Goal: Task Accomplishment & Management: Complete application form

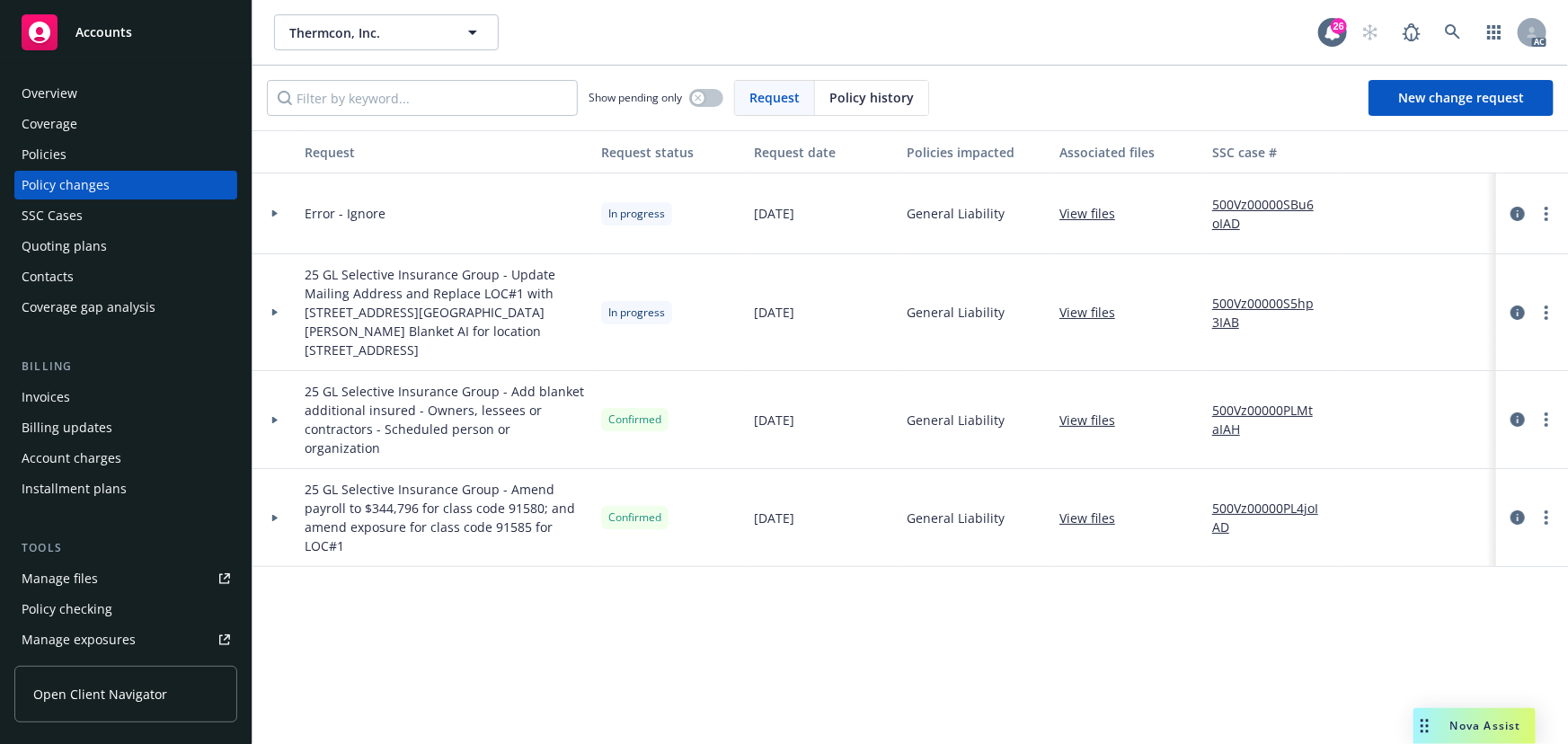
click at [260, 309] on div at bounding box center [274, 312] width 30 height 6
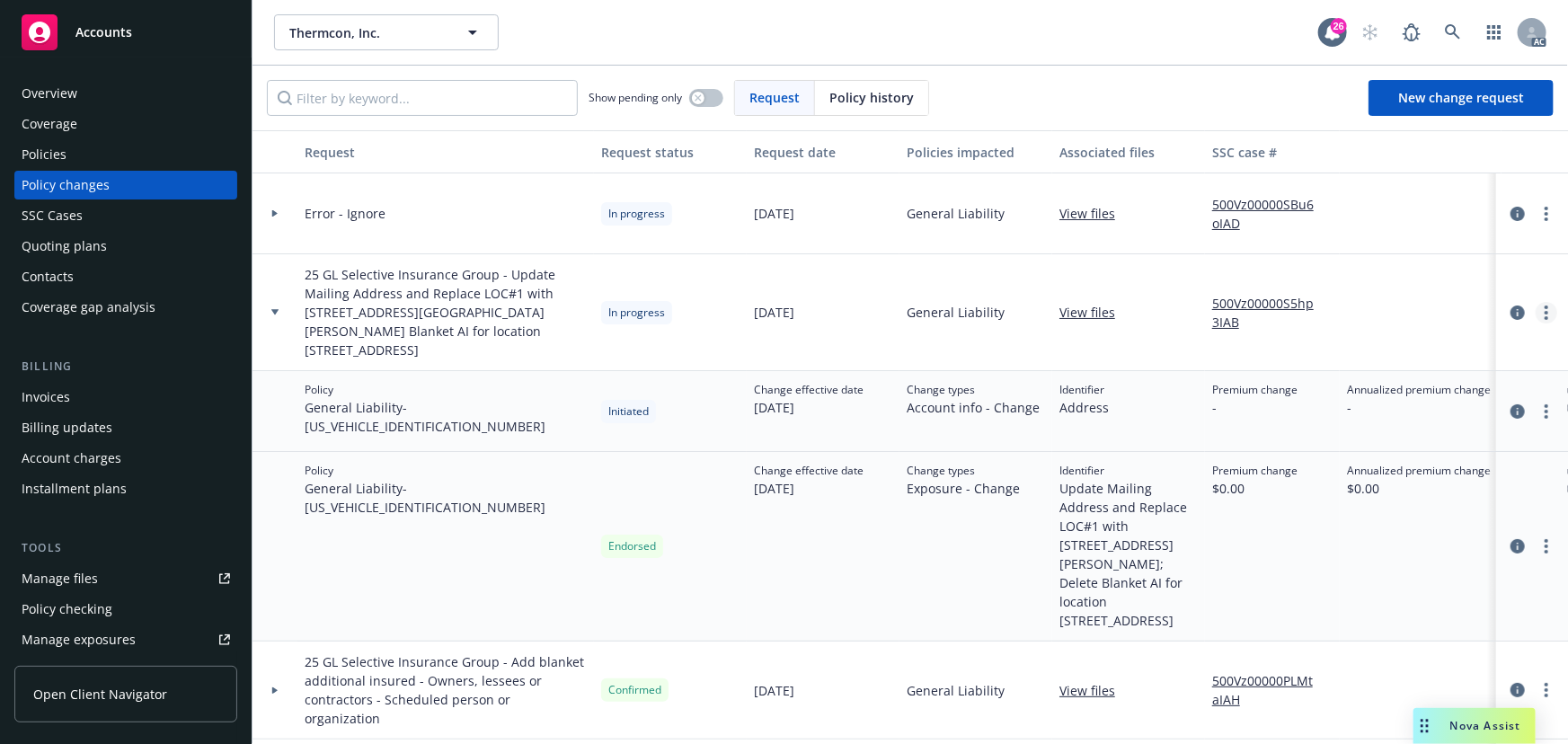
click at [1535, 305] on link "more" at bounding box center [1546, 313] width 21 height 21
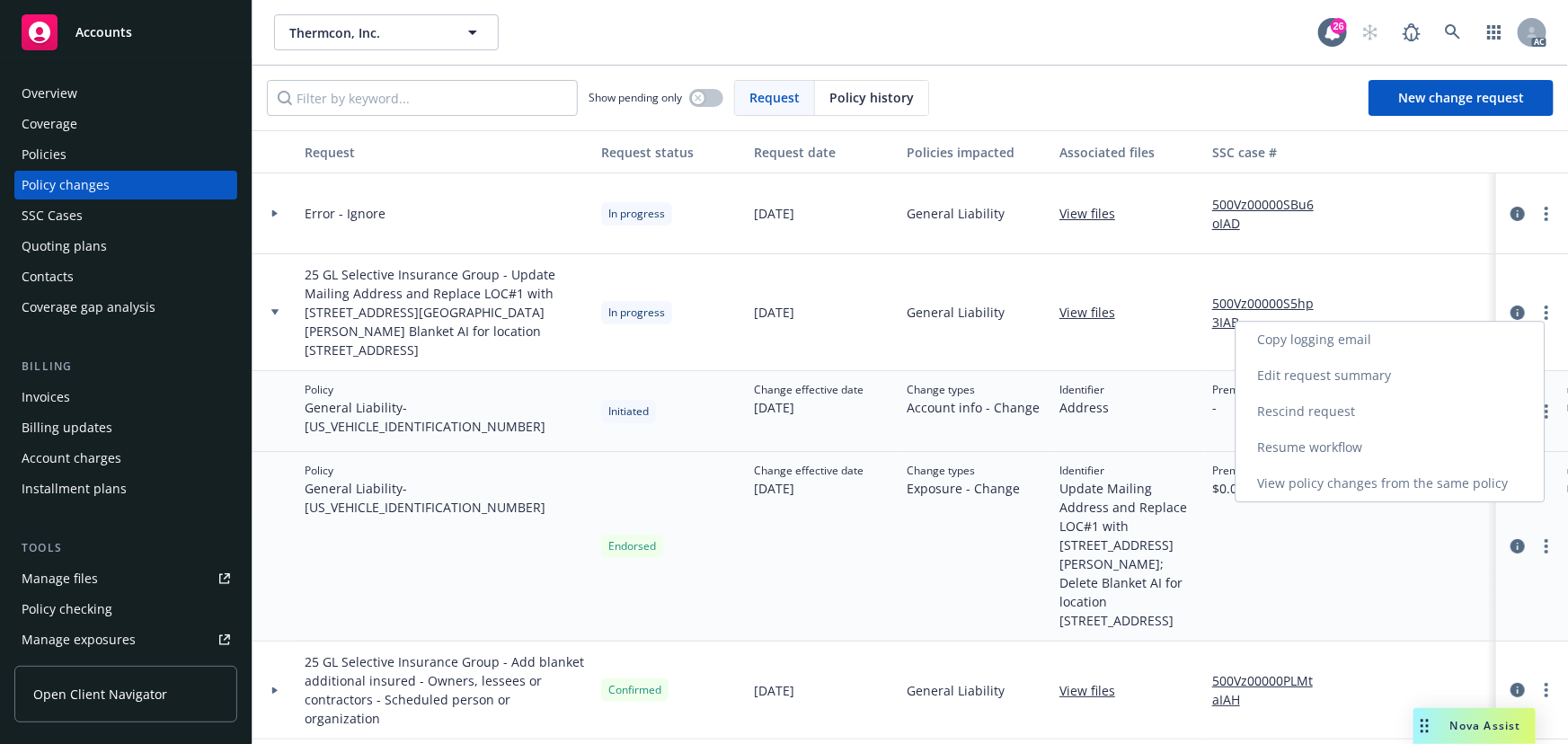
click at [1339, 440] on link "Resume workflow" at bounding box center [1389, 447] width 308 height 36
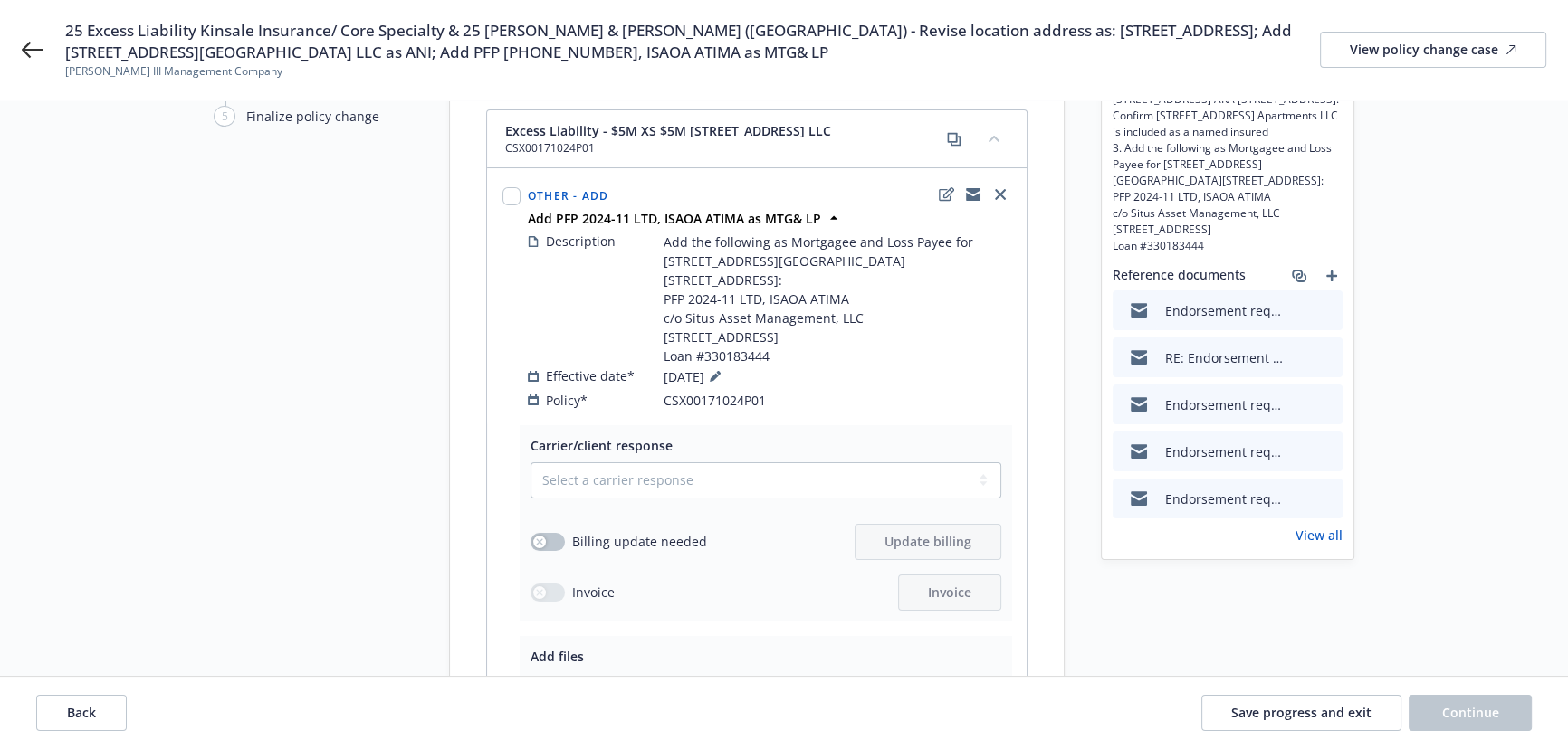
scroll to position [163, 0]
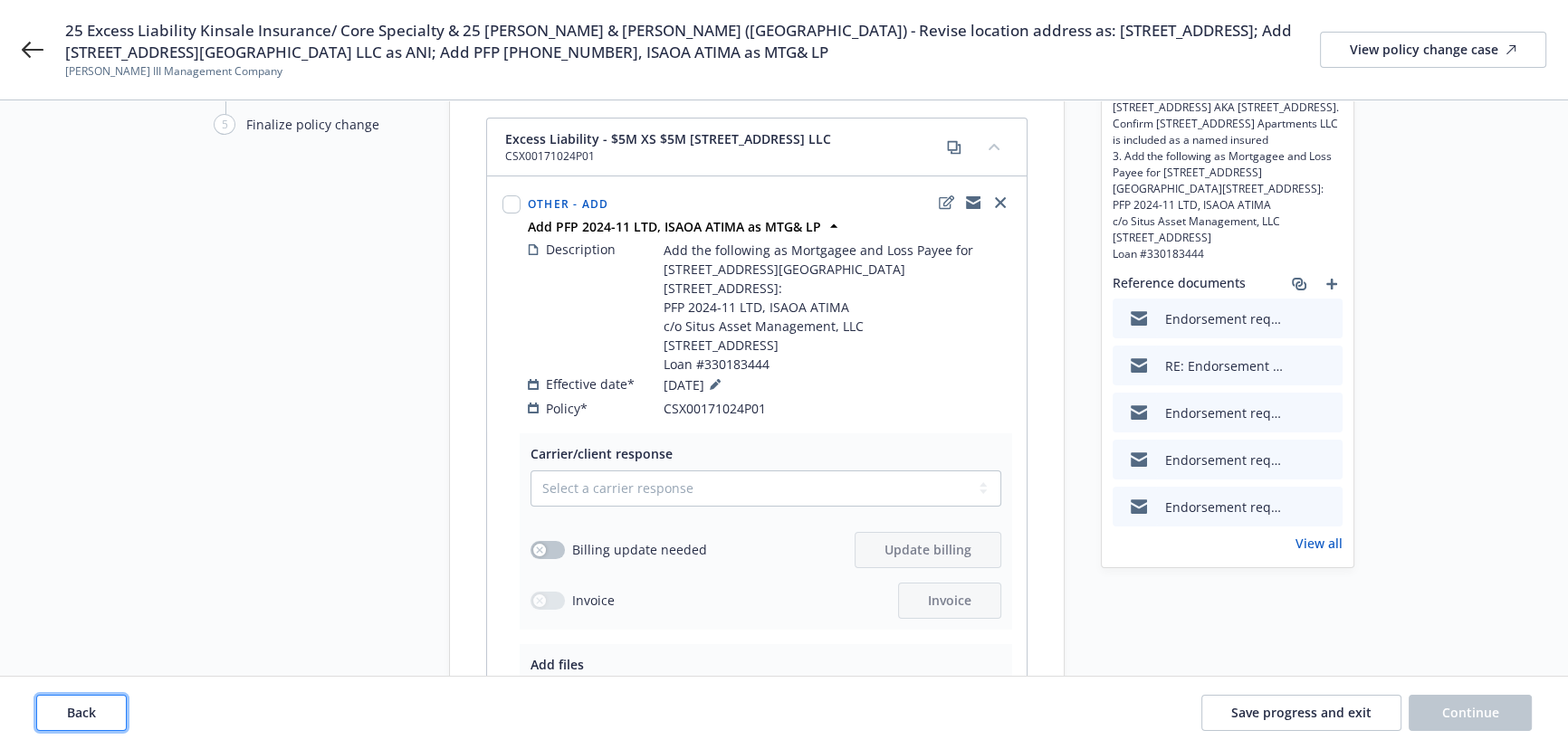
click at [63, 709] on button "Back" at bounding box center [81, 713] width 91 height 36
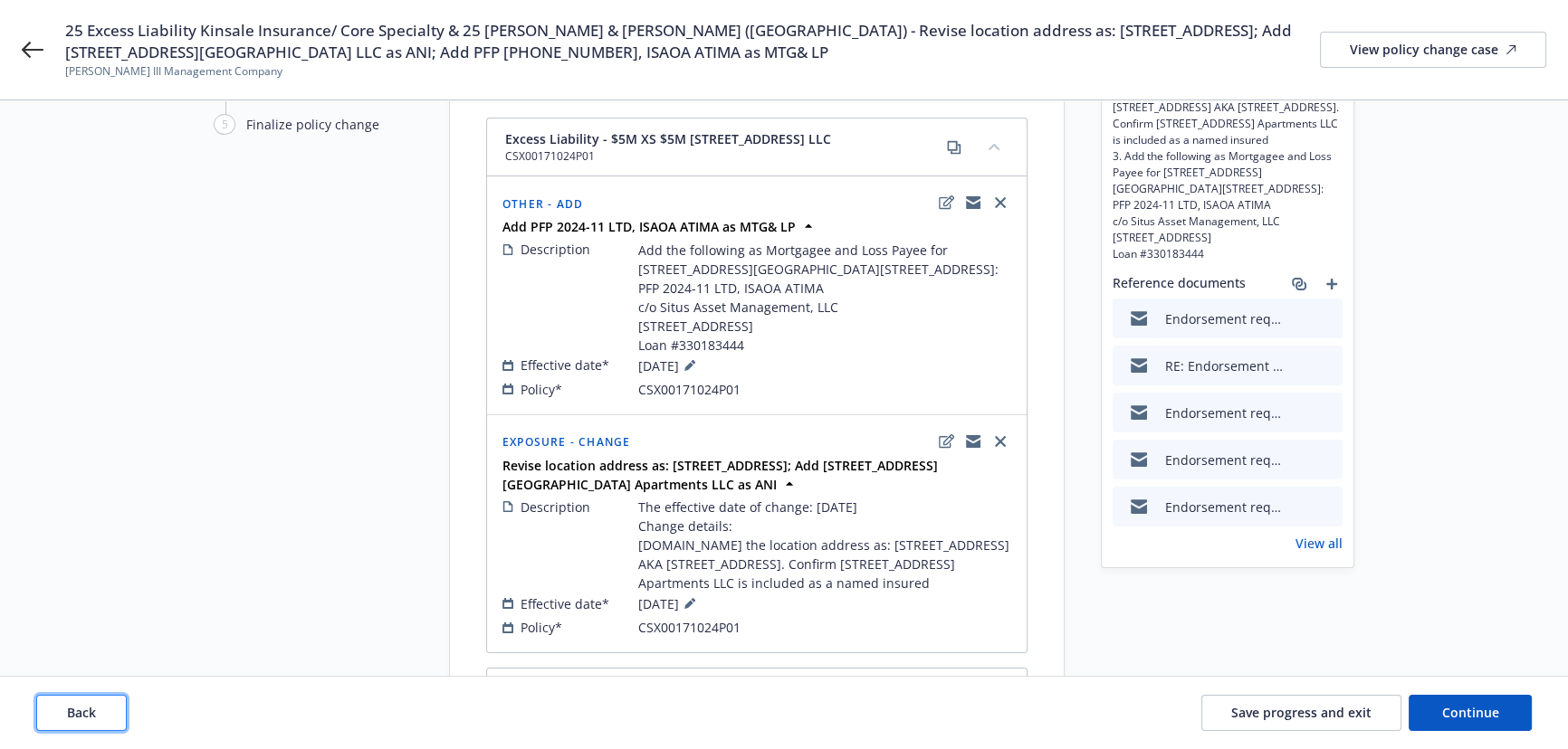
click at [63, 709] on button "Back" at bounding box center [81, 713] width 91 height 36
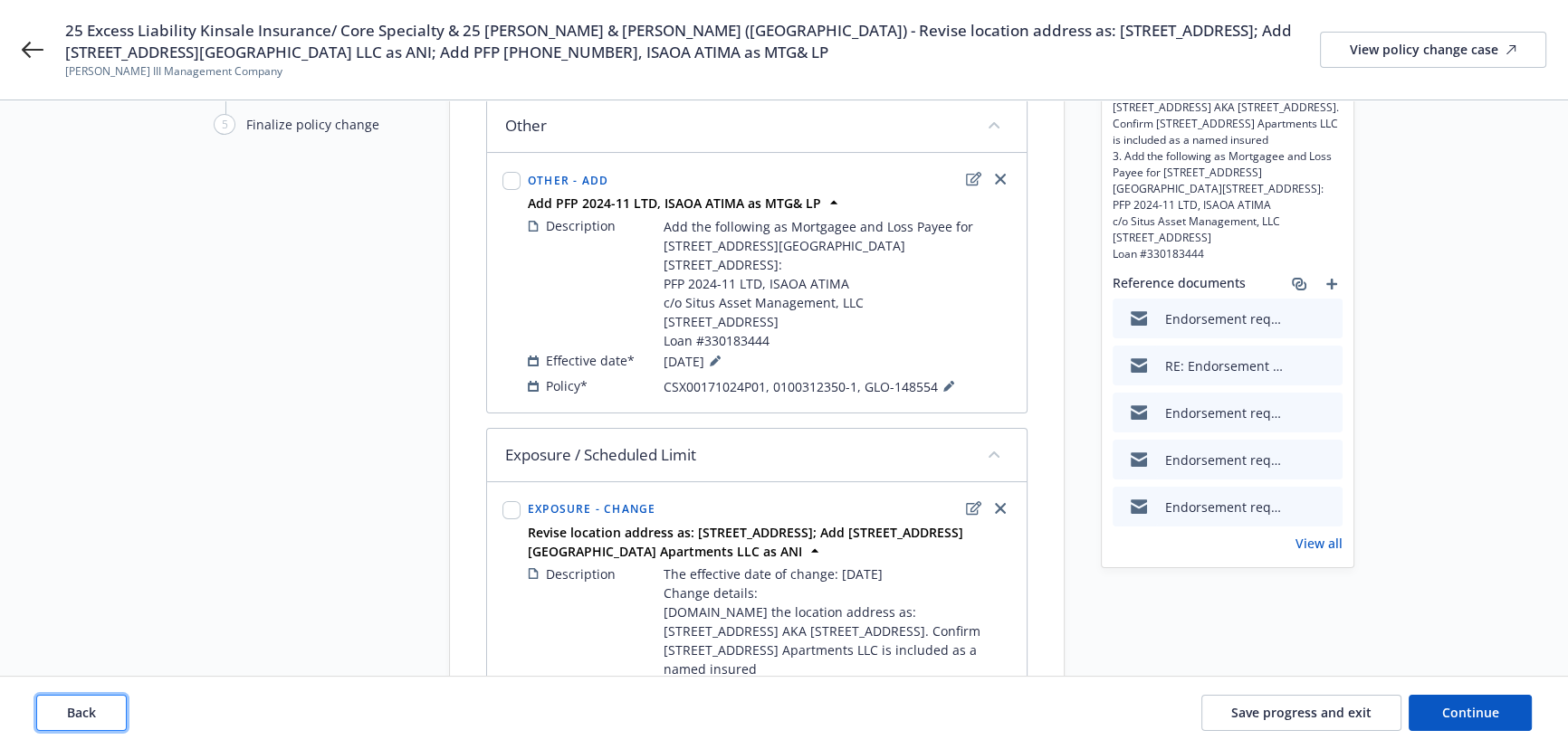
click at [63, 709] on button "Back" at bounding box center [81, 713] width 91 height 36
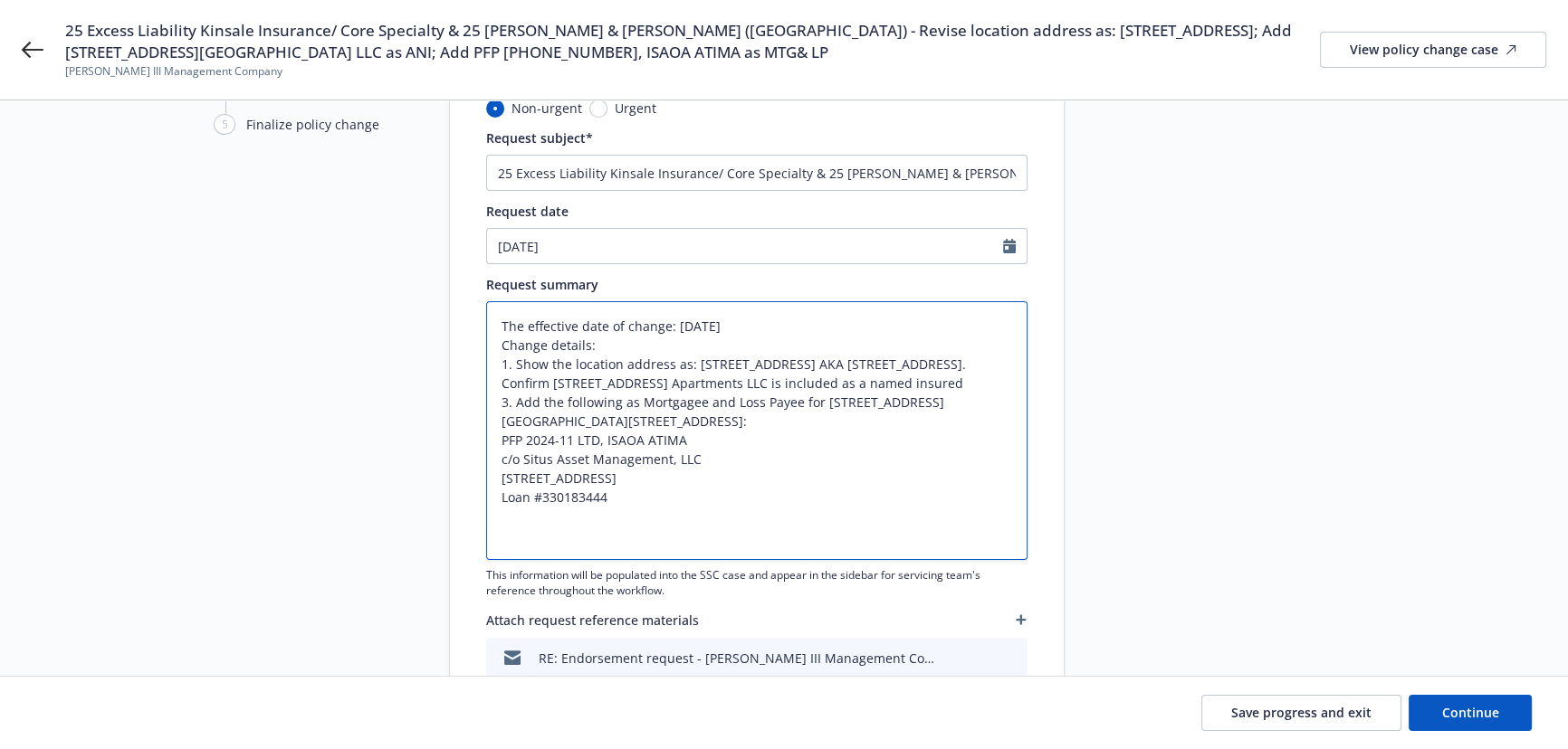
click at [761, 318] on textarea "The effective date of change: 07/23/2025 Change details: 1. Show the location a…" at bounding box center [756, 430] width 541 height 259
type textarea "x"
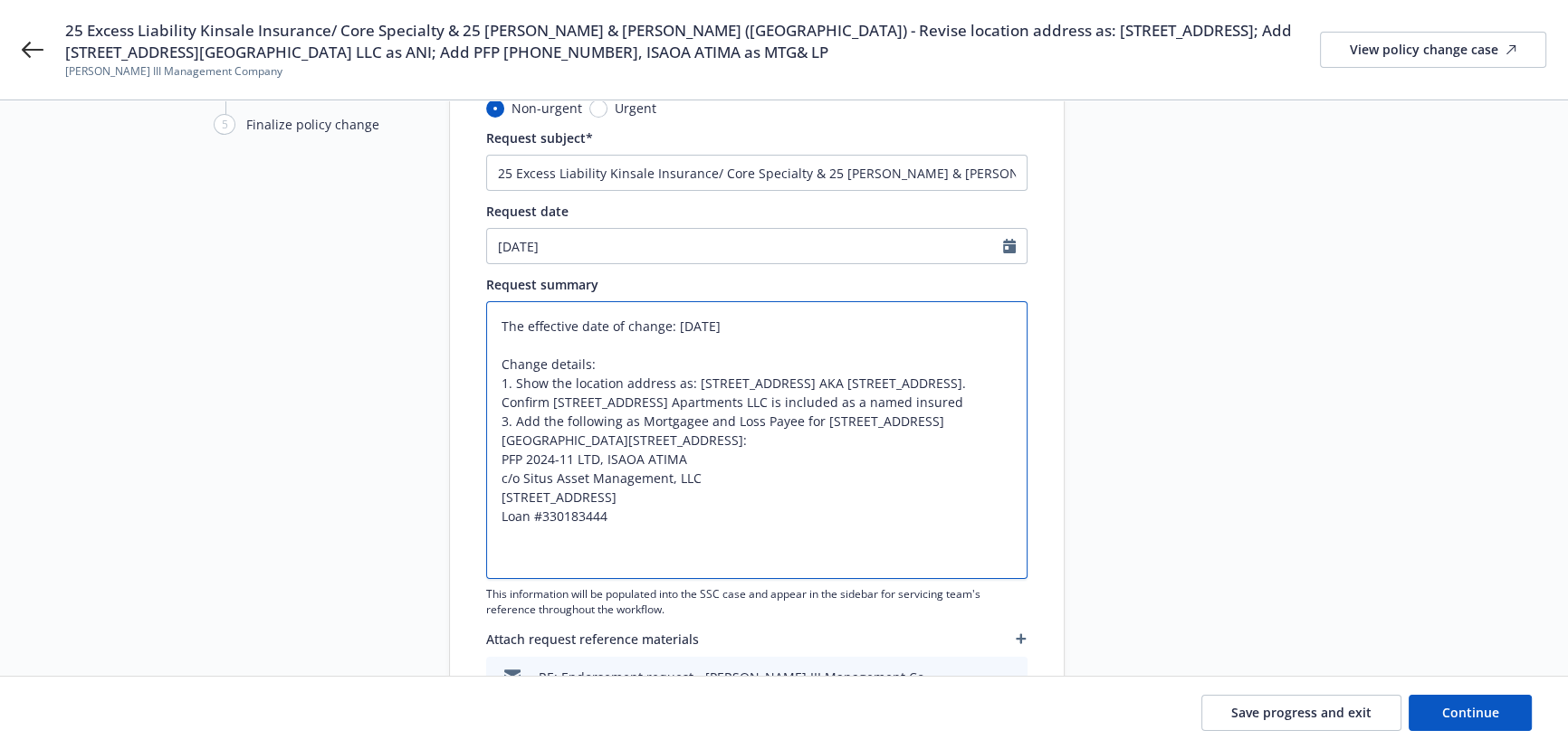
paste textarea "Policy #’s:CSX00171024P01, 0100312350-1, GLO-148554"
type textarea "The effective date of change: 07/23/2025 Policy #’s:CSX00171024P01, 0100312350-…"
type textarea "x"
type textarea "The effective date of change: 07/23/2025 Policy #’s:CSX00171024P01, 0100312350-…"
type textarea "x"
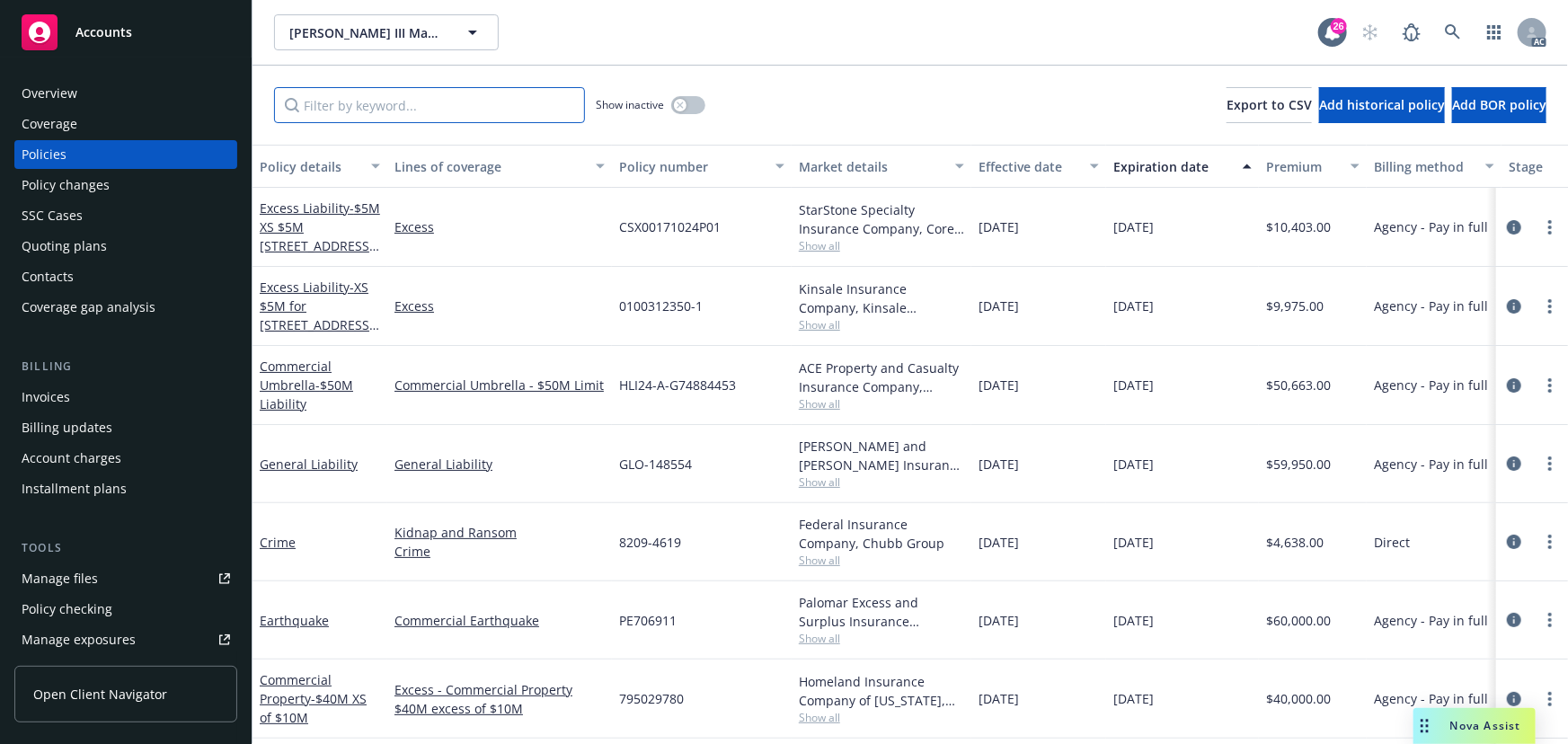
click at [341, 103] on input "Filter by keyword..." at bounding box center [429, 105] width 311 height 36
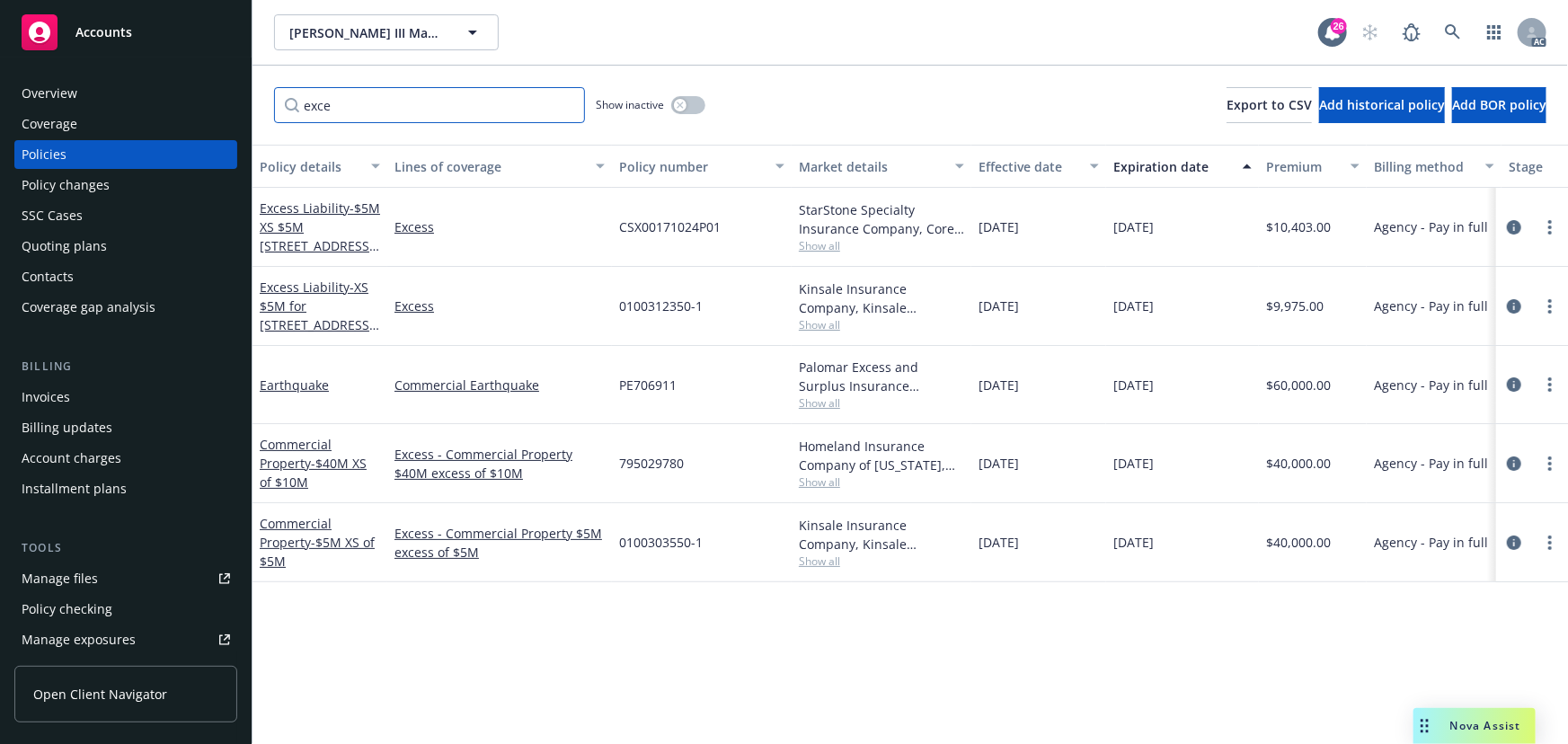
type input "exce"
click at [817, 565] on span "Show all" at bounding box center [882, 561] width 165 height 16
drag, startPoint x: 649, startPoint y: 638, endPoint x: 720, endPoint y: 496, distance: 158.8
click at [655, 618] on div "Policy details Lines of coverage Policy number Market details Effective date Ex…" at bounding box center [910, 444] width 1316 height 599
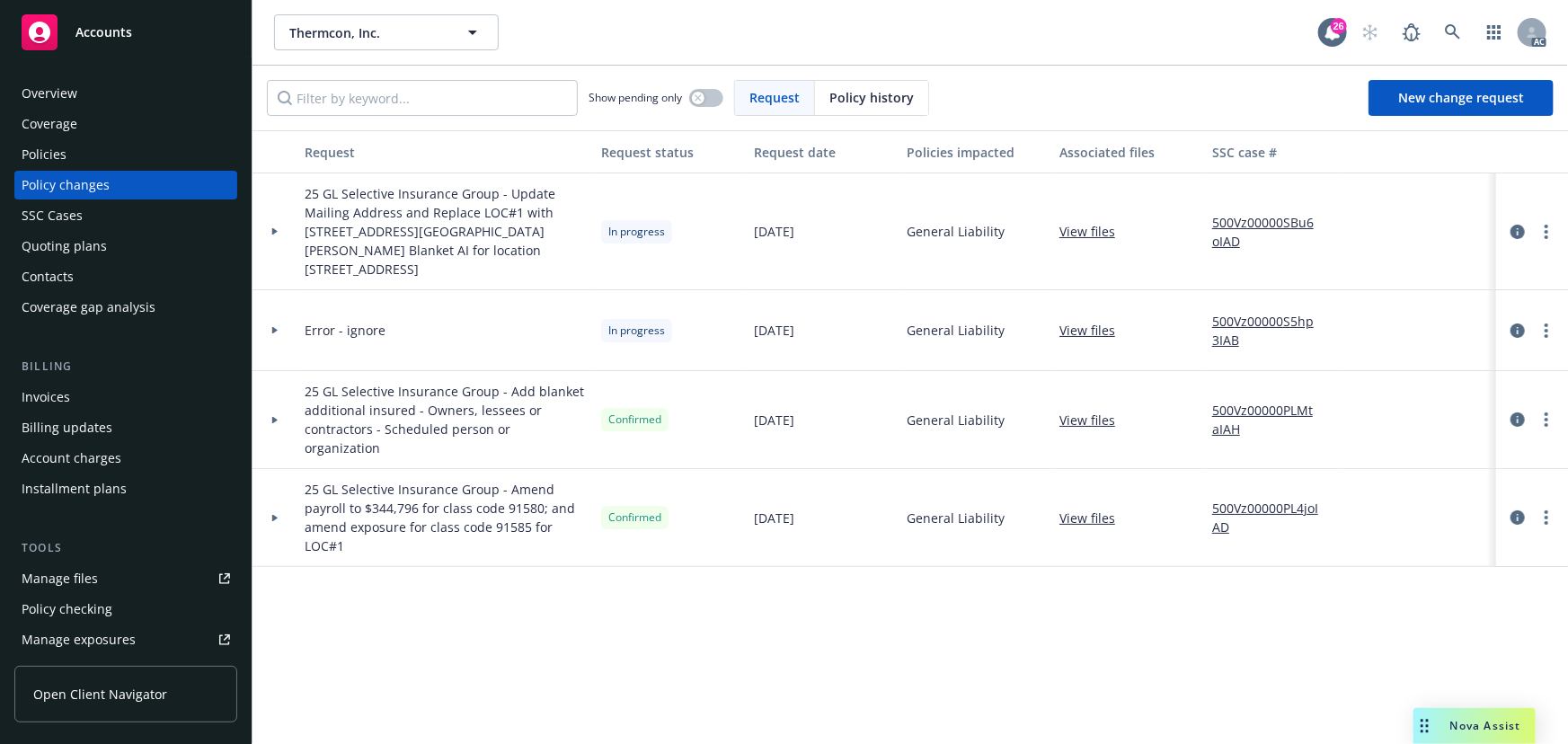
click at [270, 216] on div at bounding box center [275, 232] width 45 height 117
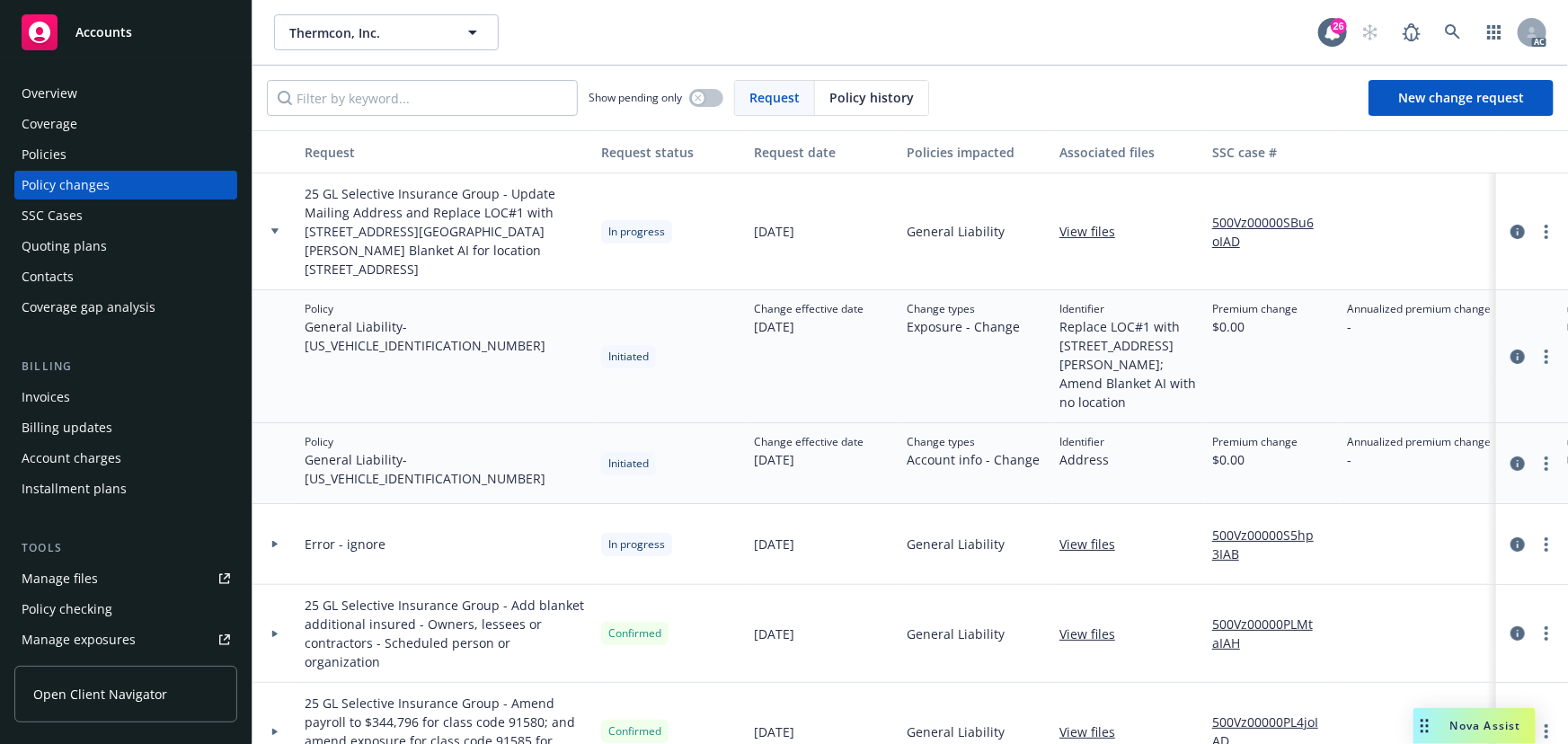
click at [271, 541] on icon at bounding box center [274, 544] width 7 height 6
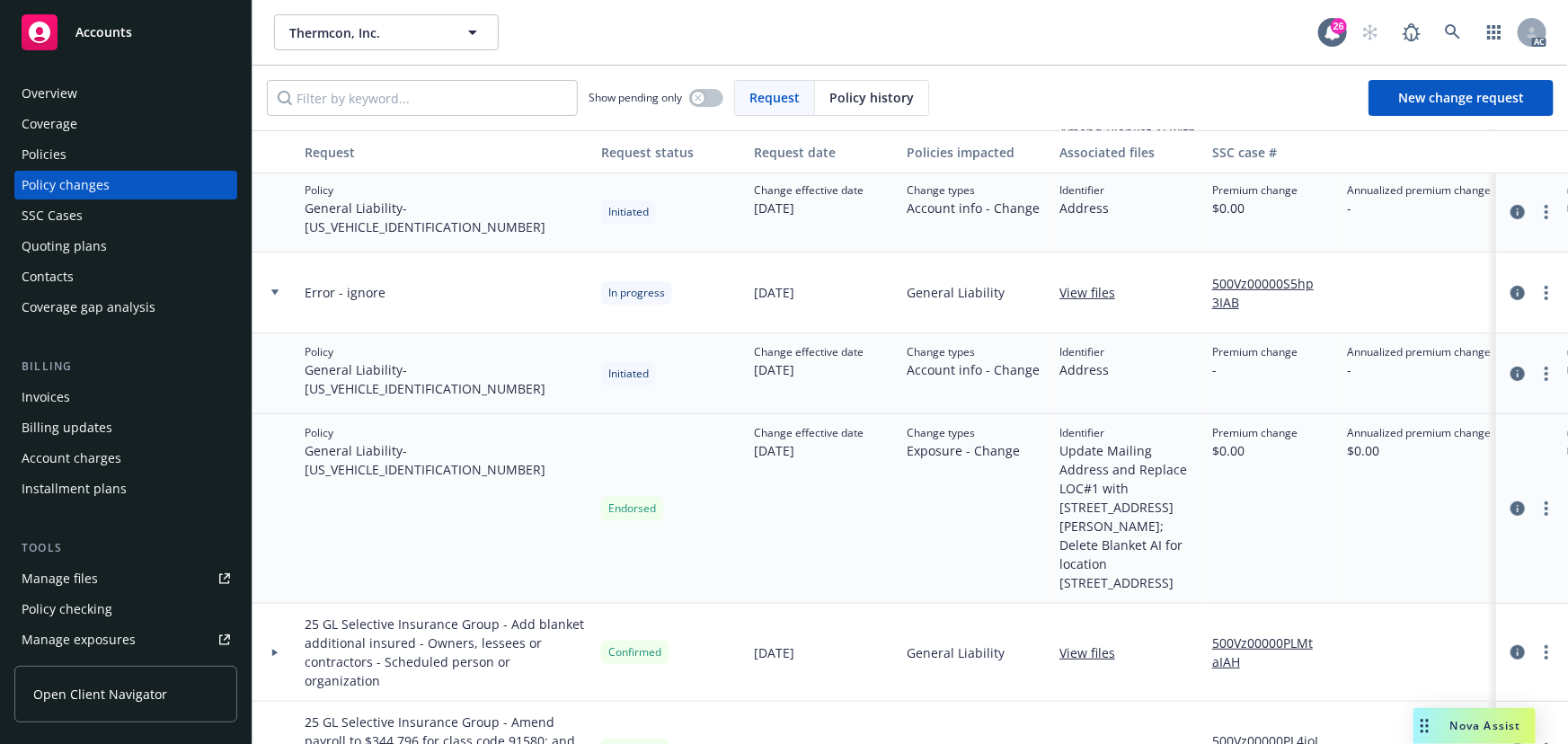
scroll to position [195, 0]
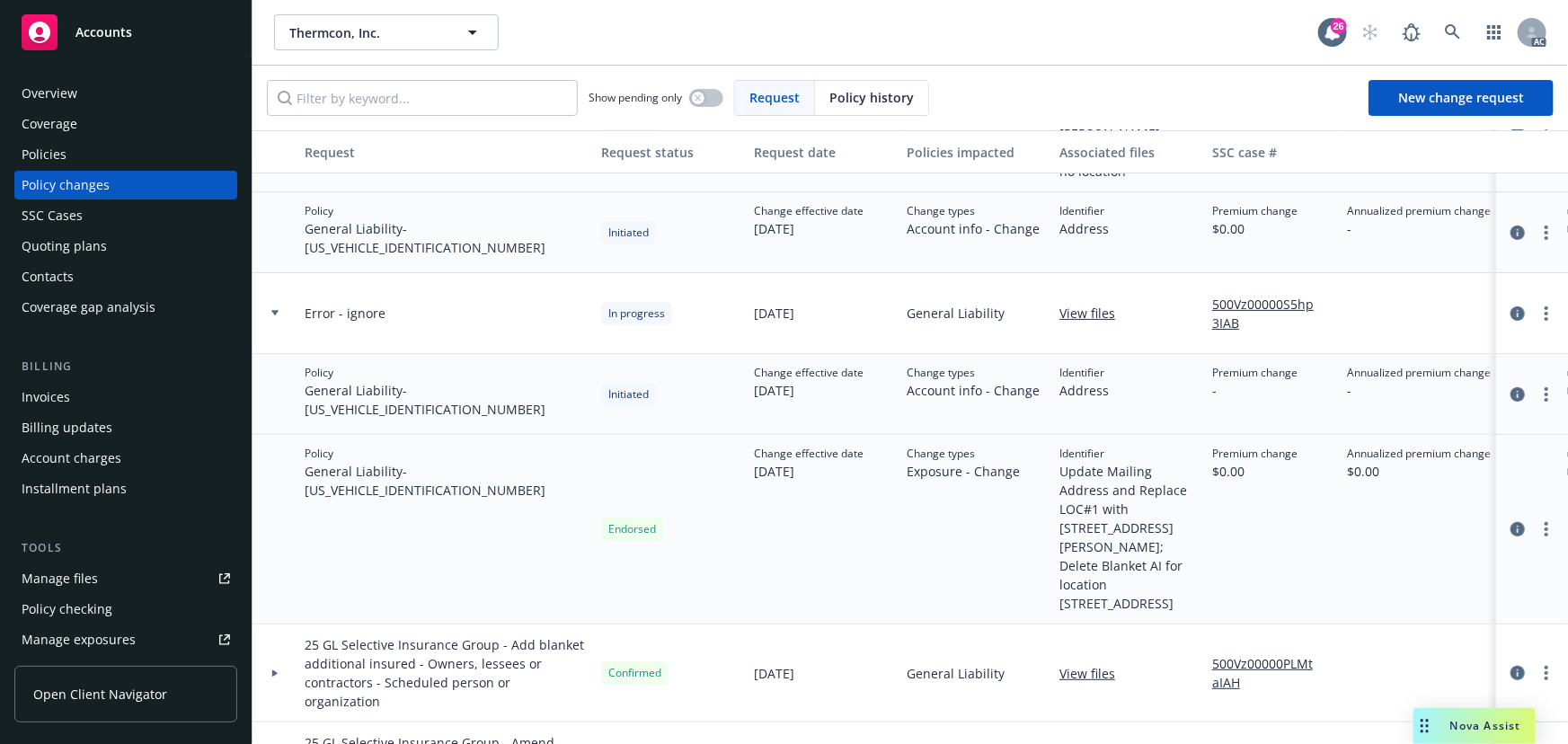
click at [276, 314] on icon at bounding box center [274, 313] width 7 height 6
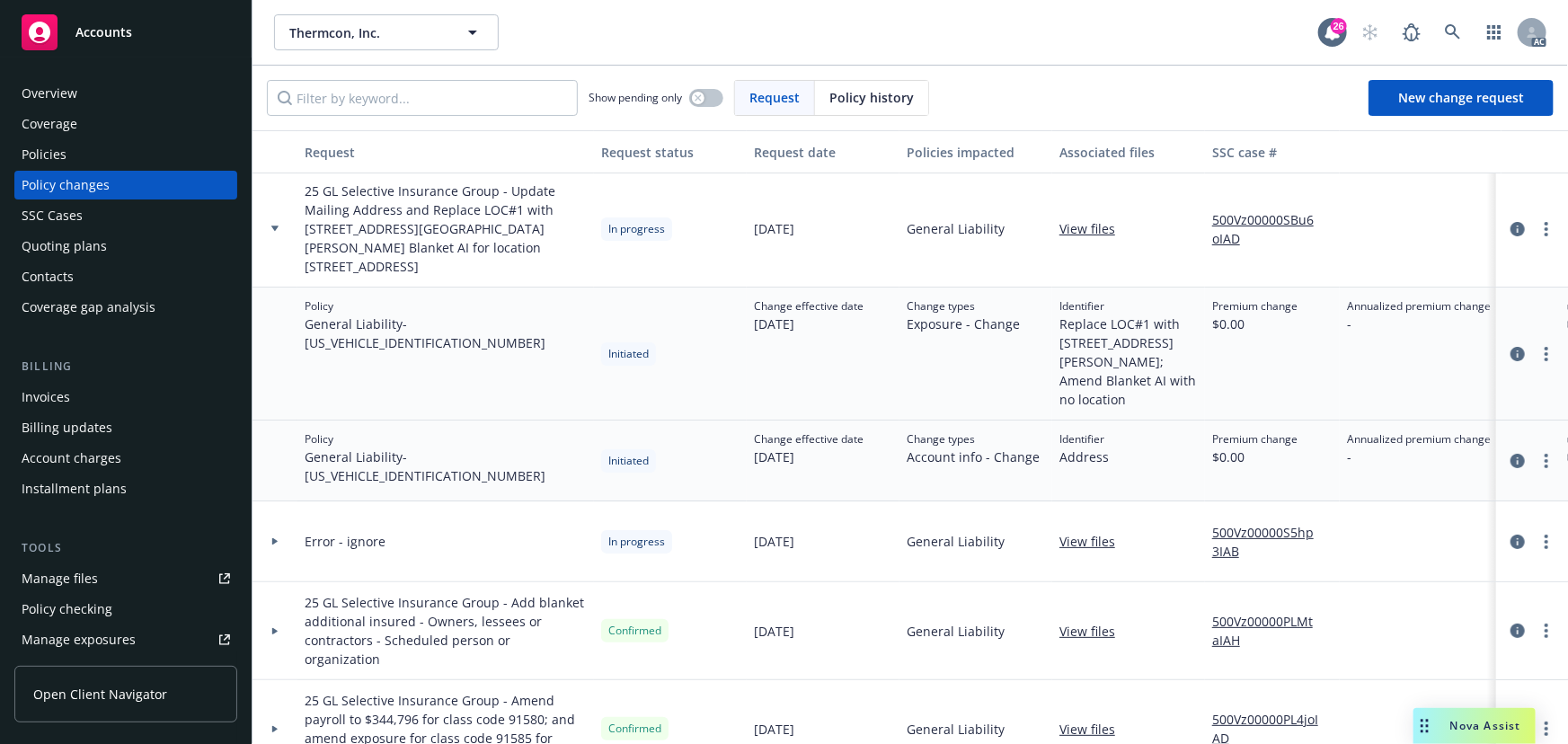
scroll to position [0, 0]
click at [278, 520] on div at bounding box center [275, 544] width 45 height 81
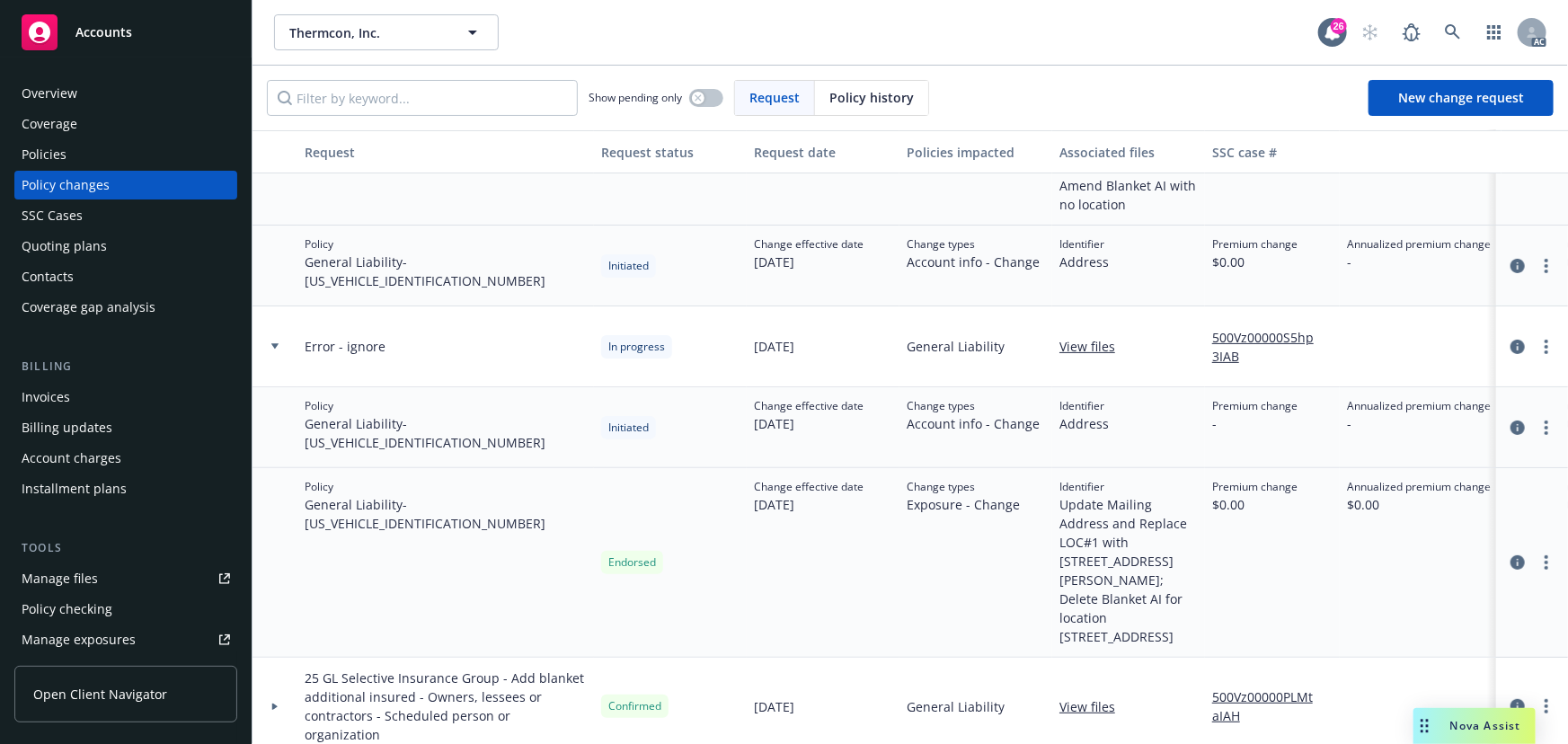
scroll to position [162, 0]
click at [279, 340] on div at bounding box center [275, 346] width 45 height 81
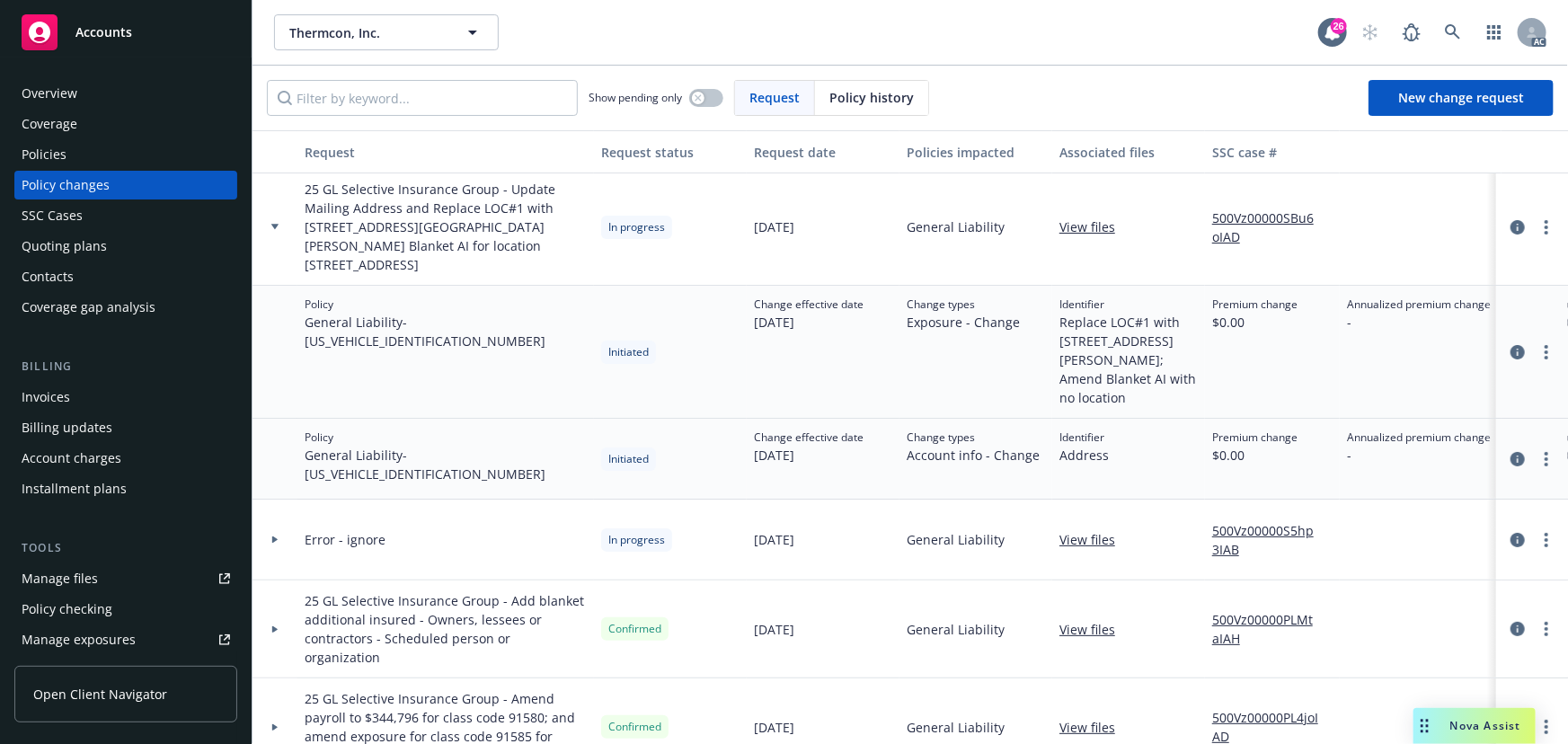
scroll to position [0, 0]
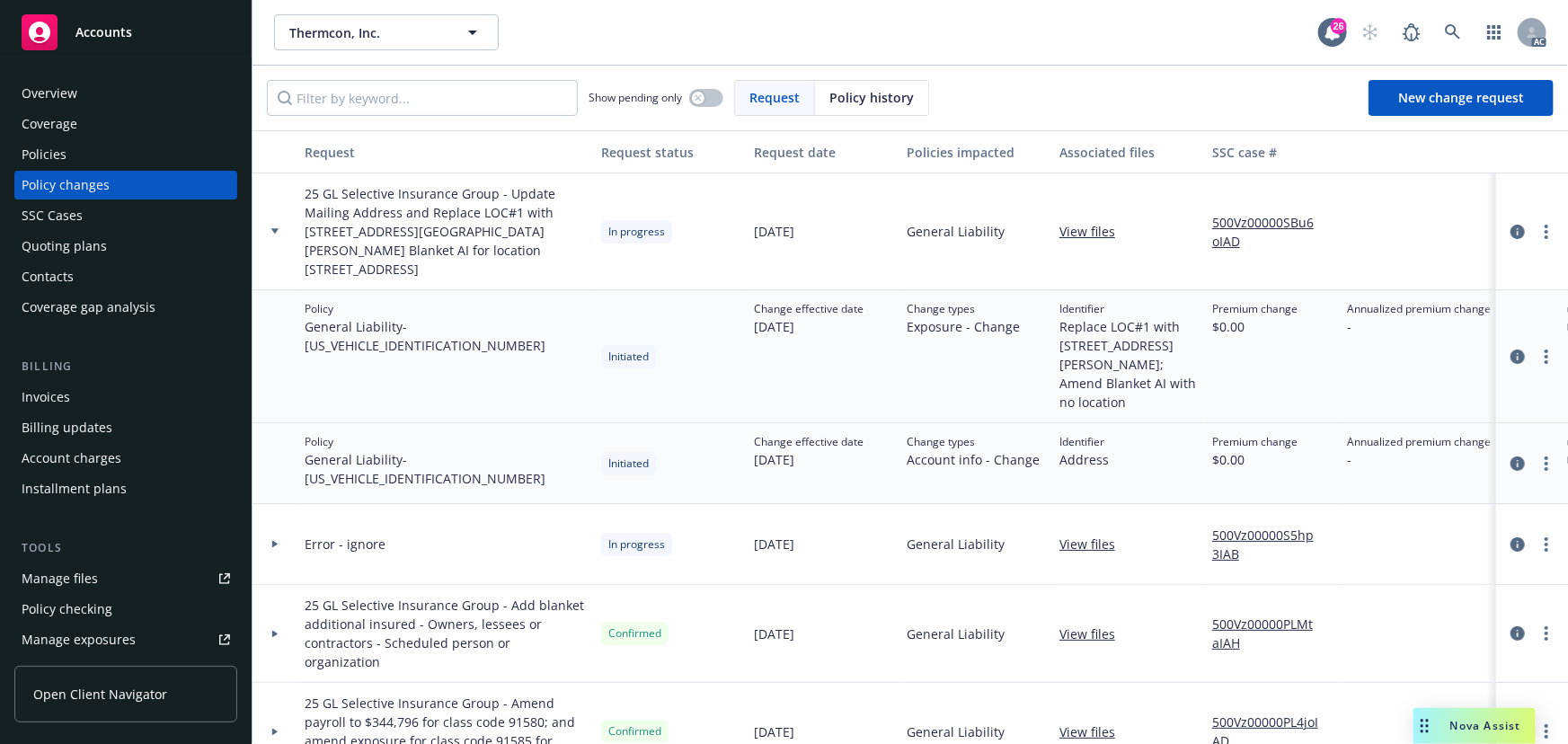
click at [278, 228] on div at bounding box center [274, 231] width 30 height 6
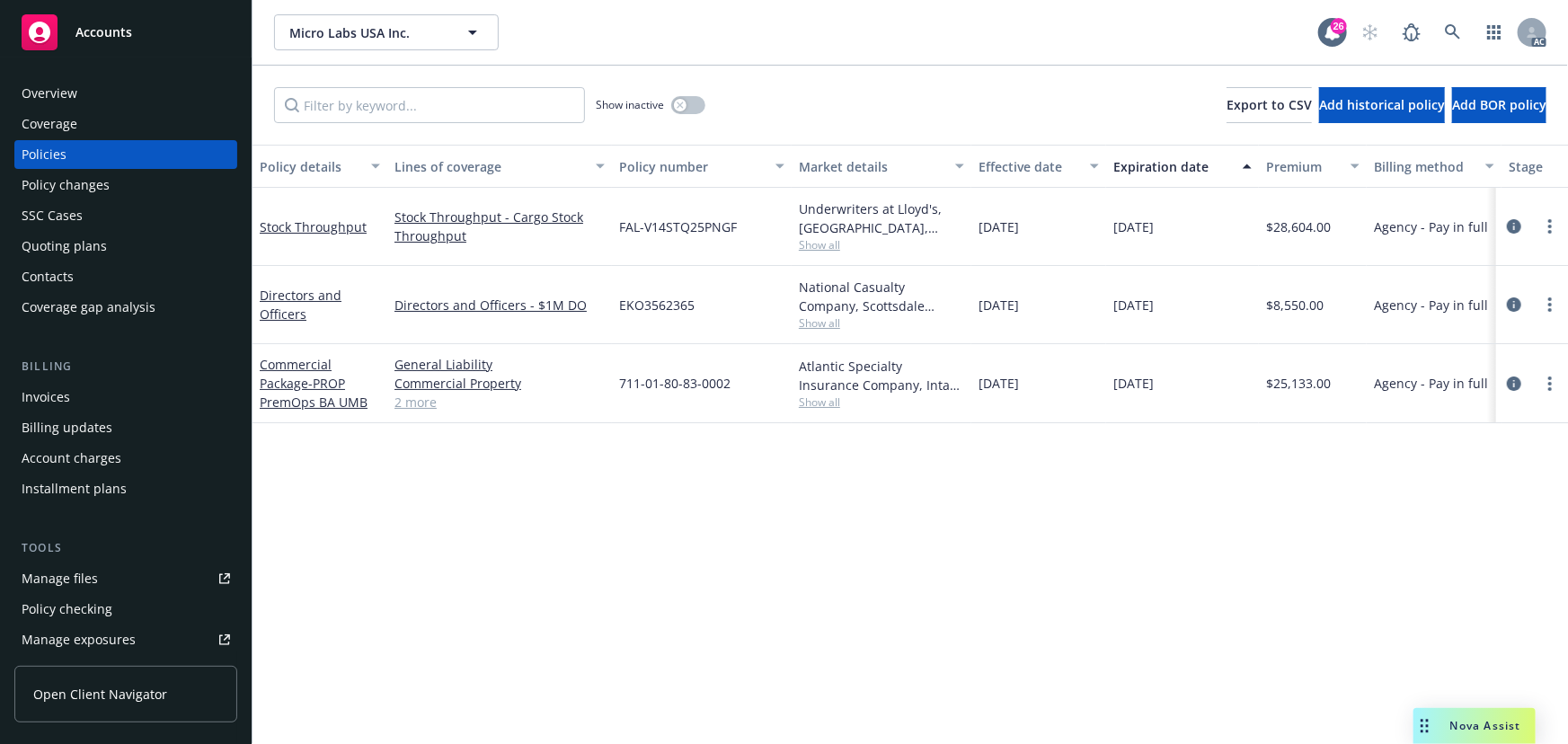
scroll to position [0, 417]
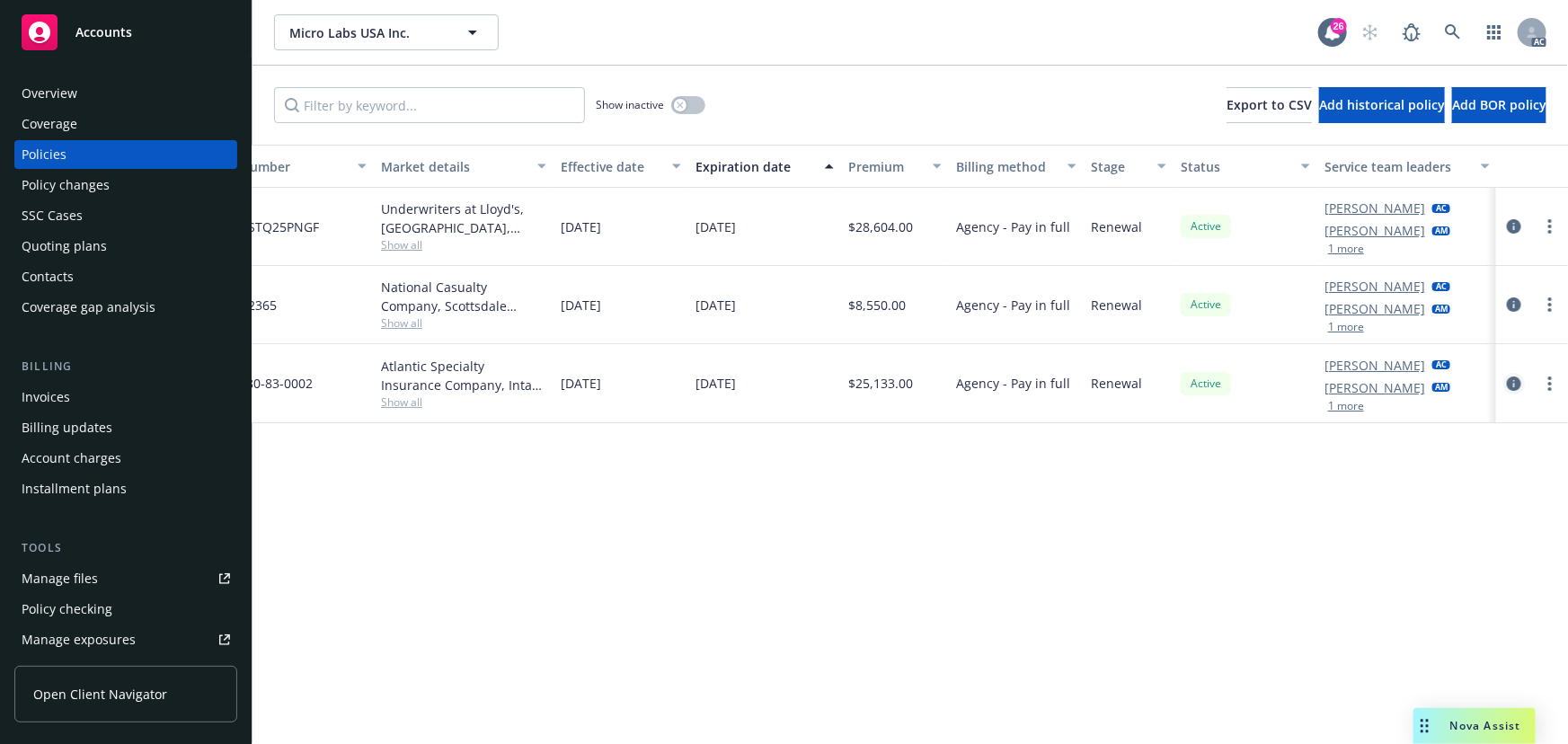
click at [1521, 382] on link "circleInformation" at bounding box center [1514, 384] width 21 height 21
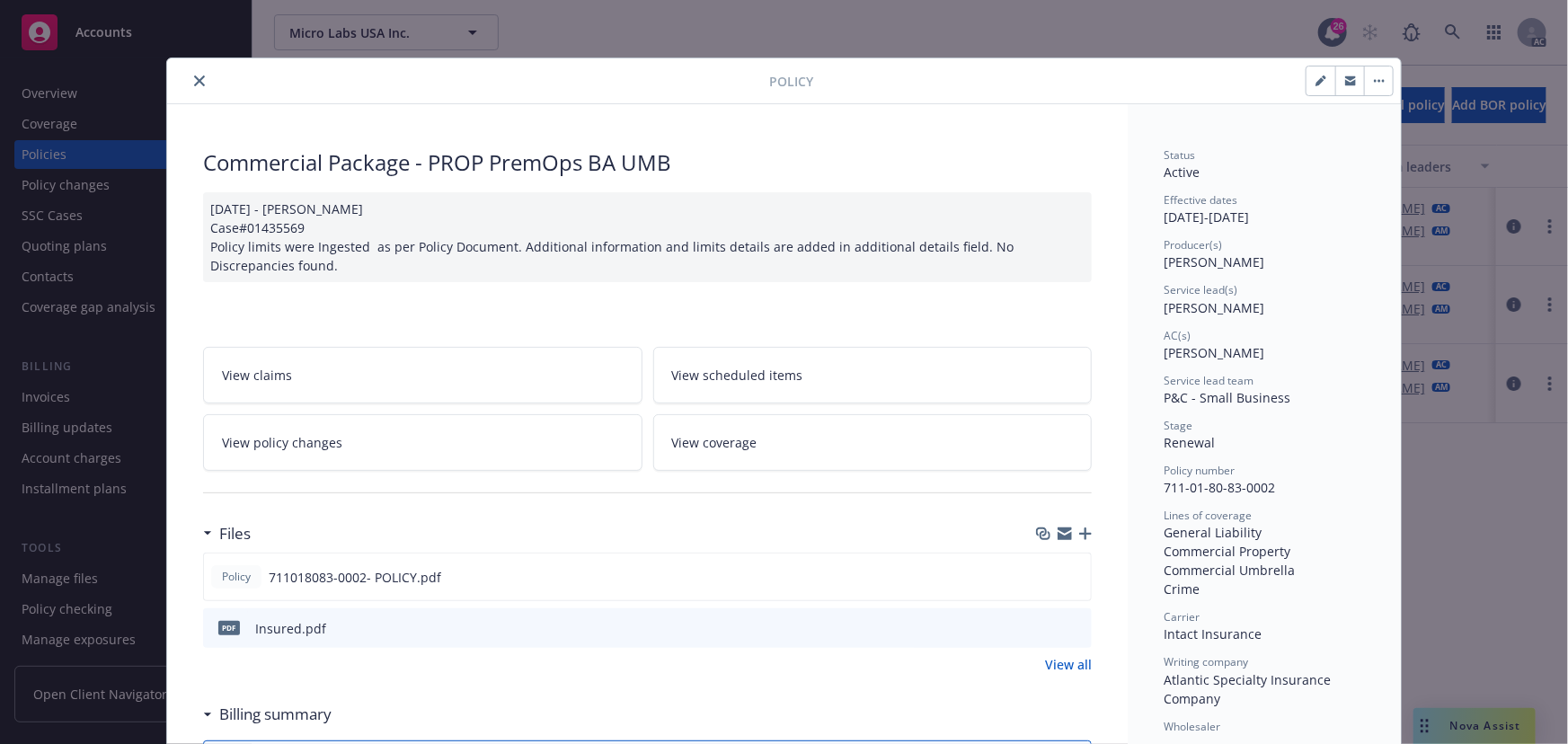
click at [195, 83] on icon "close" at bounding box center [199, 81] width 11 height 11
